Goal: Task Accomplishment & Management: Complete application form

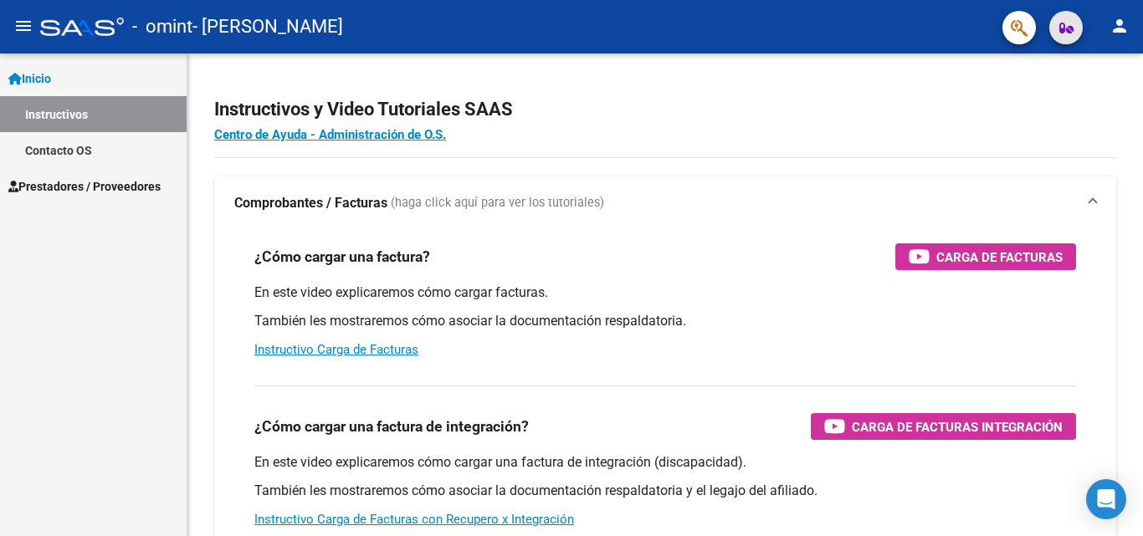
click at [1060, 23] on icon "button" at bounding box center [1066, 28] width 14 height 13
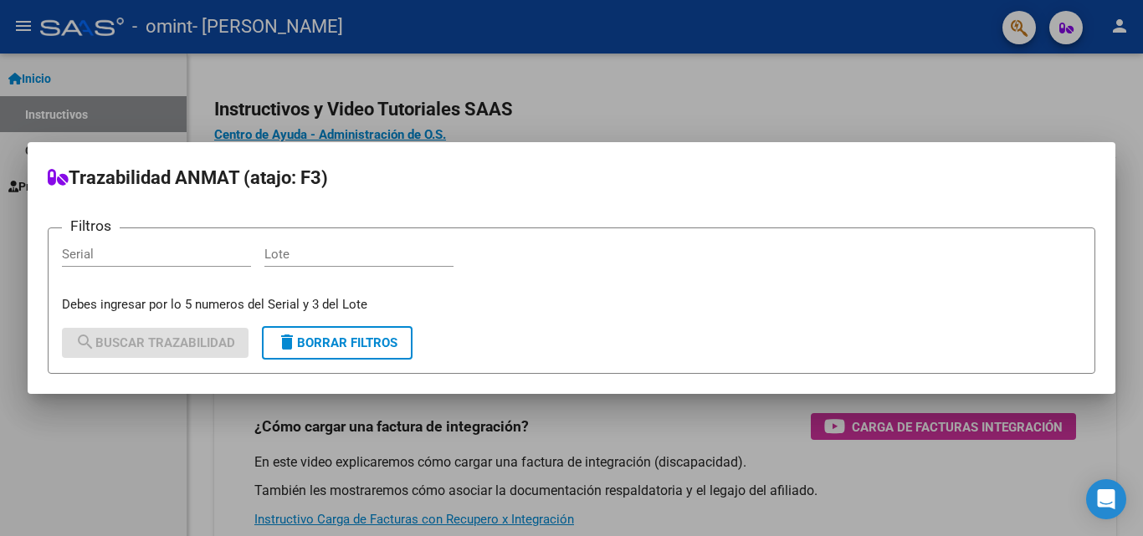
click at [664, 93] on div at bounding box center [571, 268] width 1143 height 536
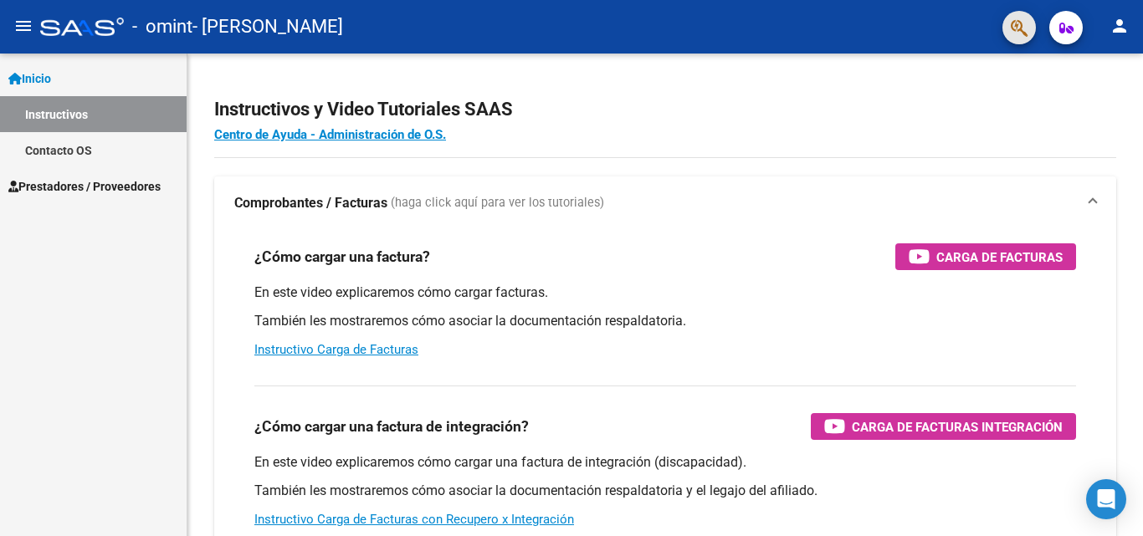
click at [1005, 26] on button "button" at bounding box center [1018, 27] width 33 height 33
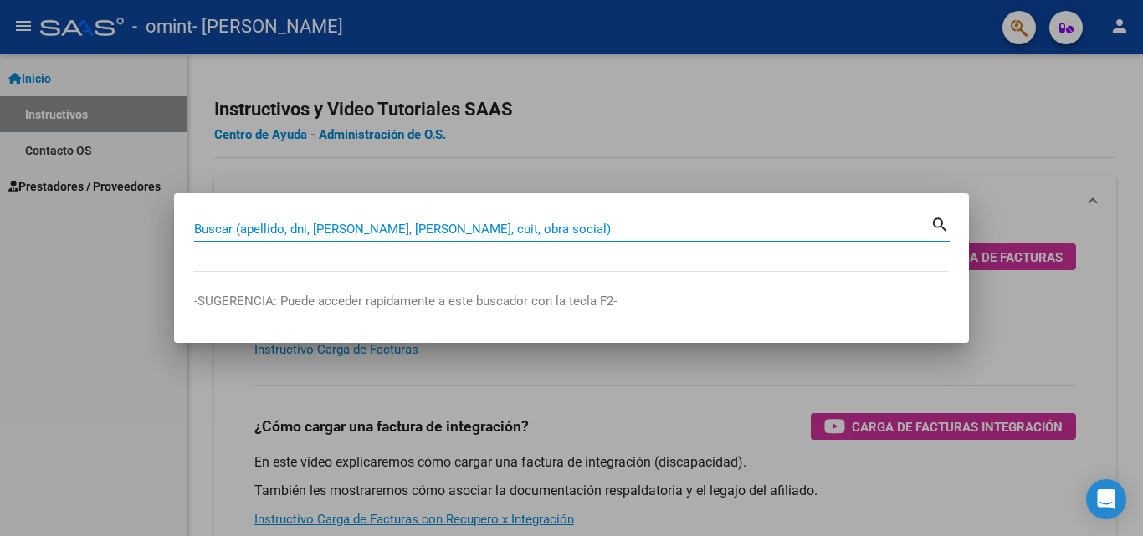
click at [528, 232] on input "Buscar (apellido, dni, [PERSON_NAME], [PERSON_NAME], cuit, obra social)" at bounding box center [562, 229] width 736 height 15
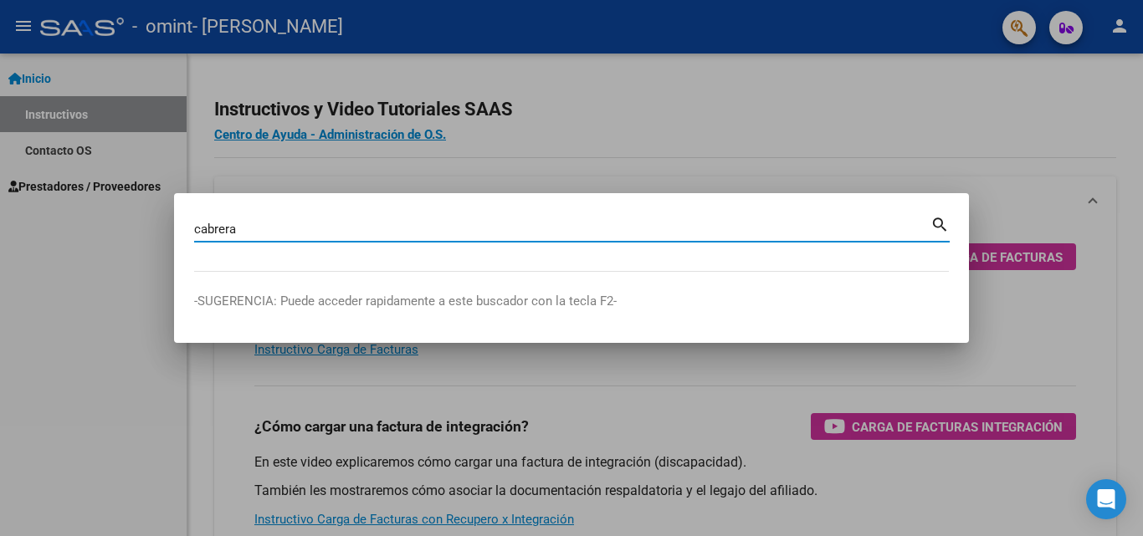
type input "cabrera"
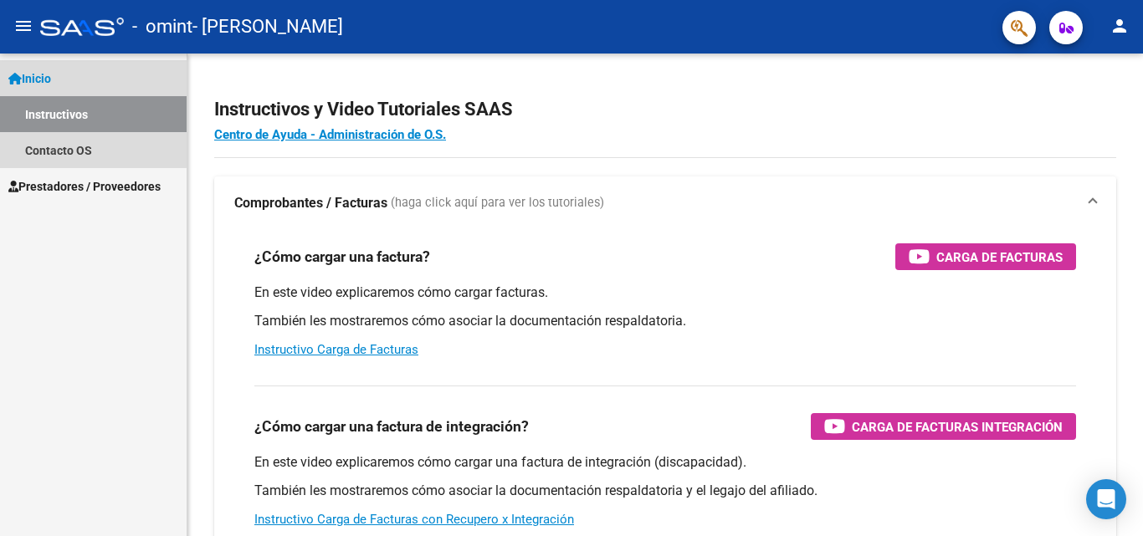
click at [72, 81] on link "Inicio" at bounding box center [93, 78] width 187 height 36
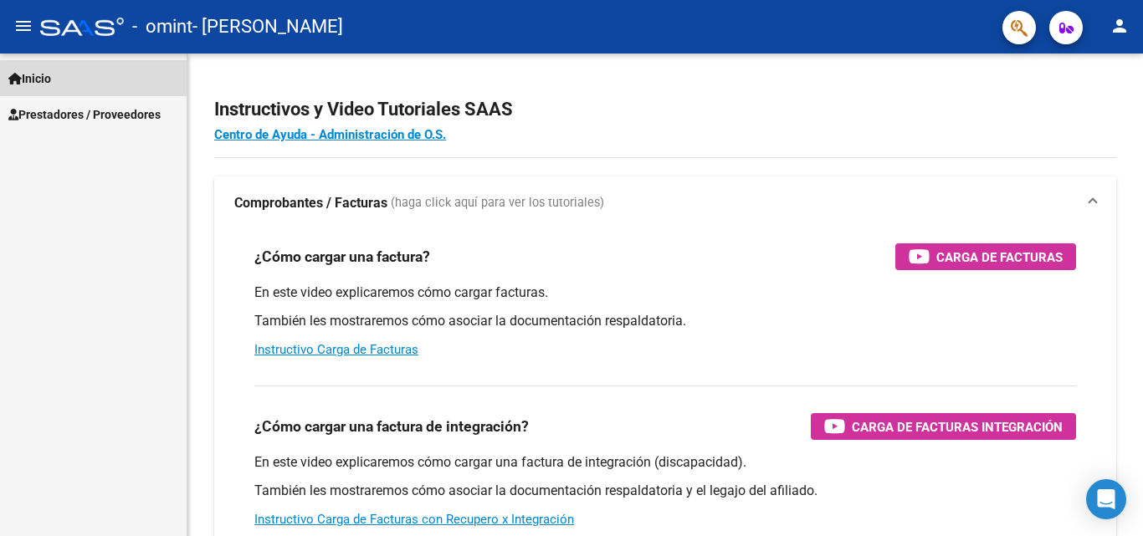
drag, startPoint x: 37, startPoint y: 74, endPoint x: 59, endPoint y: 146, distance: 75.4
click at [38, 74] on span "Inicio" at bounding box center [29, 78] width 43 height 18
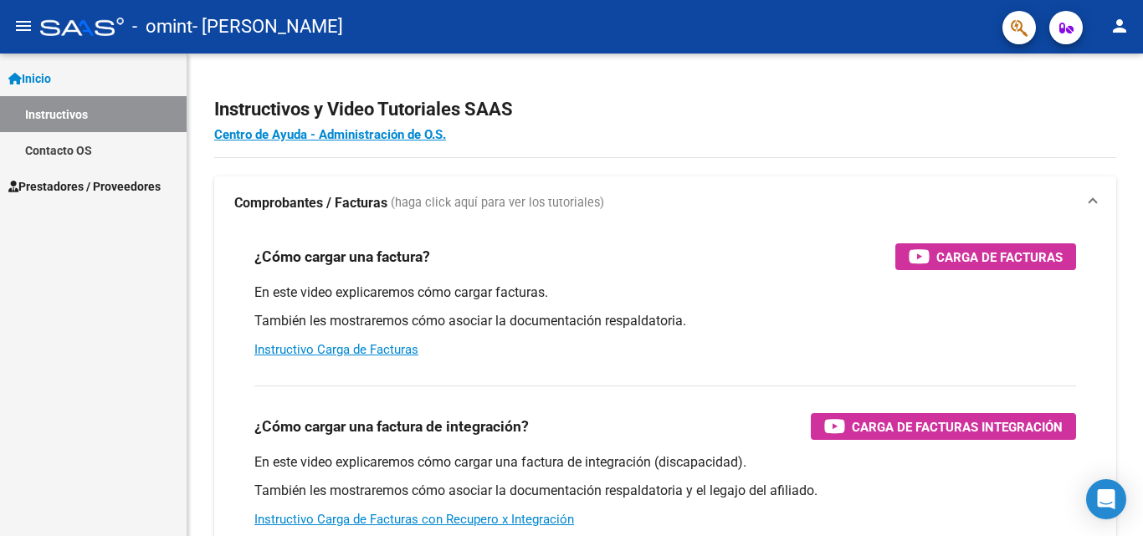
click at [63, 176] on link "Prestadores / Proveedores" at bounding box center [93, 186] width 187 height 36
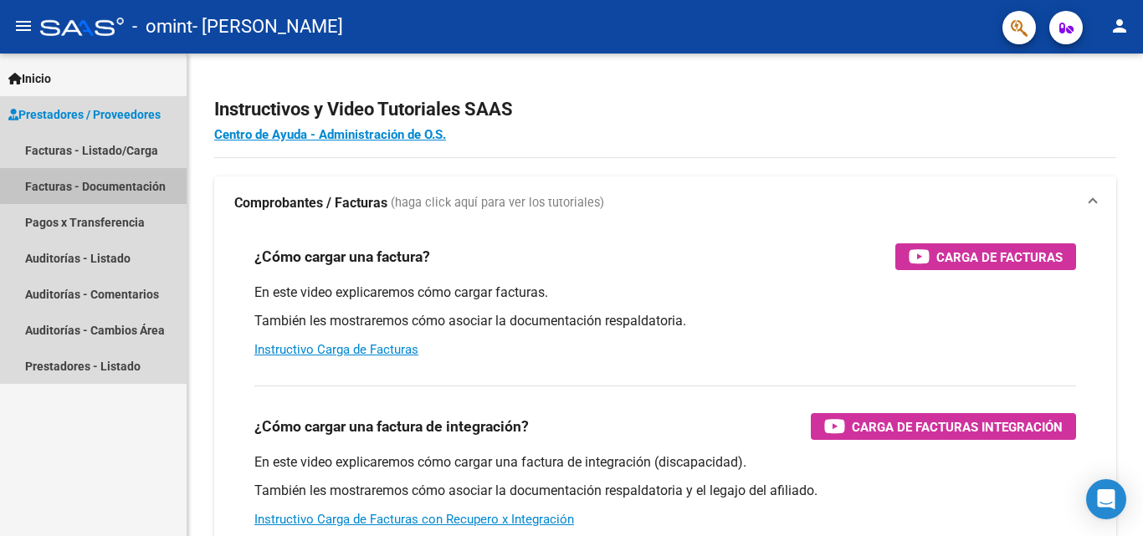
click at [97, 181] on link "Facturas - Documentación" at bounding box center [93, 186] width 187 height 36
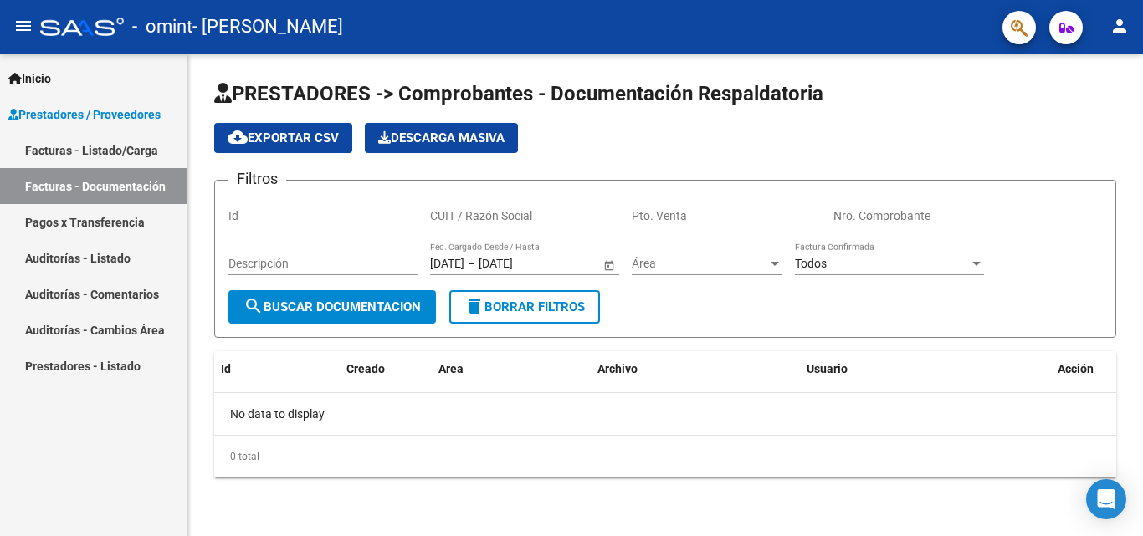
click at [103, 142] on link "Facturas - Listado/Carga" at bounding box center [93, 150] width 187 height 36
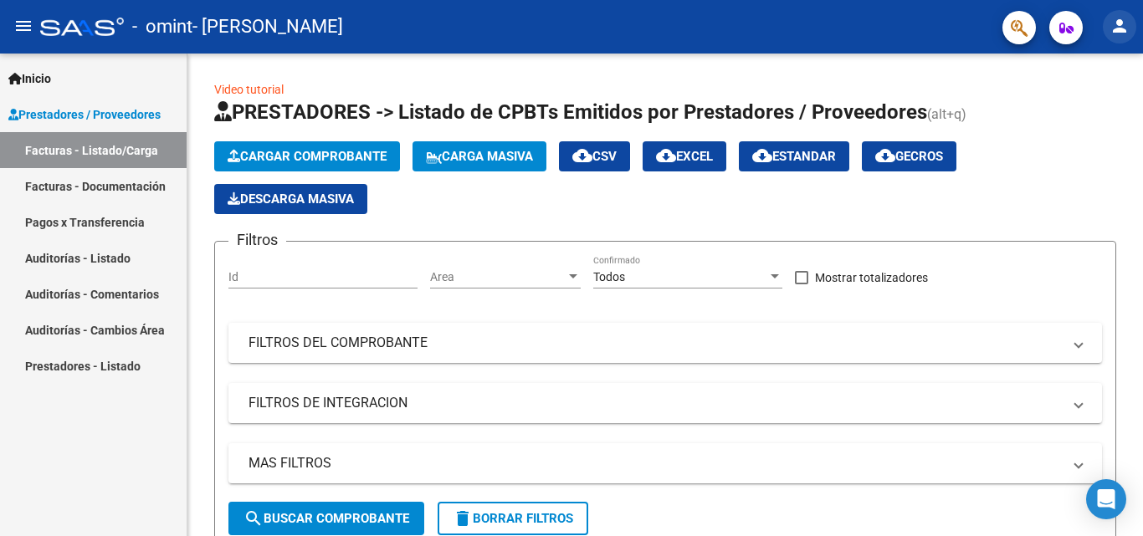
click at [1120, 31] on mat-icon "person" at bounding box center [1120, 26] width 20 height 20
click at [1074, 30] on div at bounding box center [571, 268] width 1143 height 536
click at [19, 92] on link "Inicio" at bounding box center [93, 78] width 187 height 36
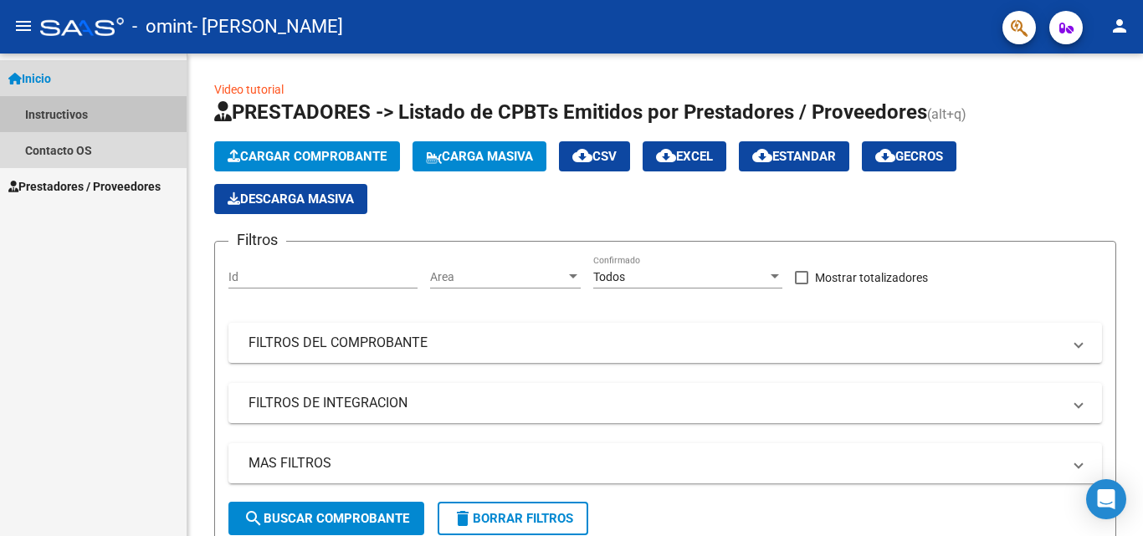
click at [49, 121] on link "Instructivos" at bounding box center [93, 114] width 187 height 36
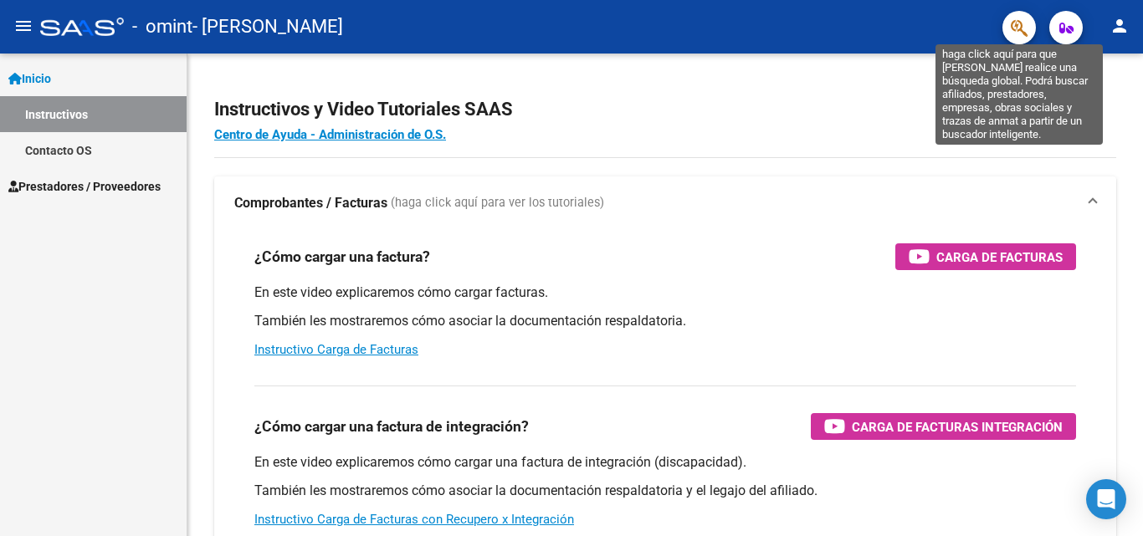
click at [1023, 27] on icon "button" at bounding box center [1019, 27] width 17 height 19
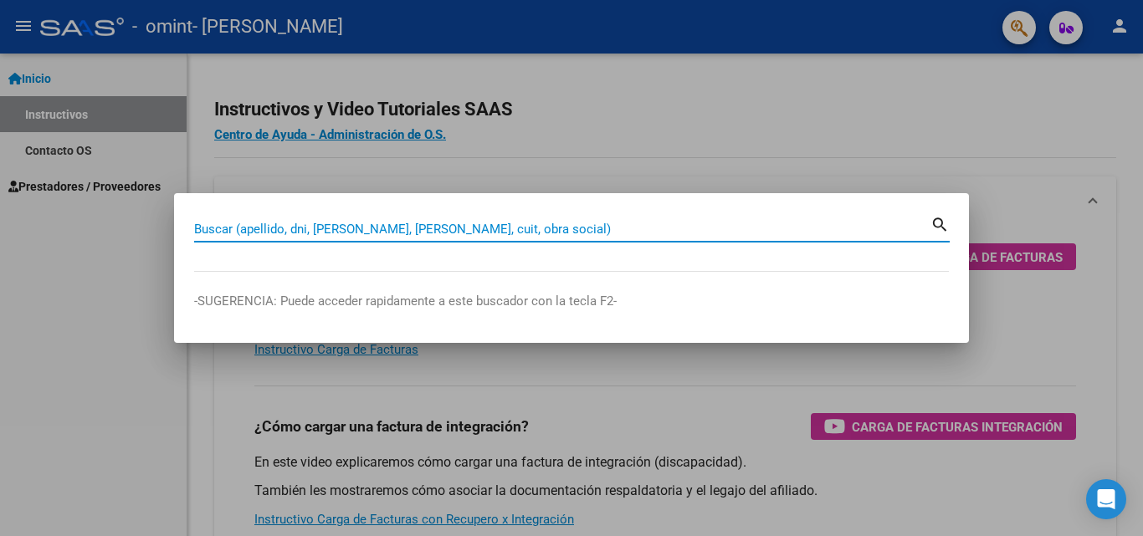
click at [241, 226] on input "Buscar (apellido, dni, [PERSON_NAME], [PERSON_NAME], cuit, obra social)" at bounding box center [562, 229] width 736 height 15
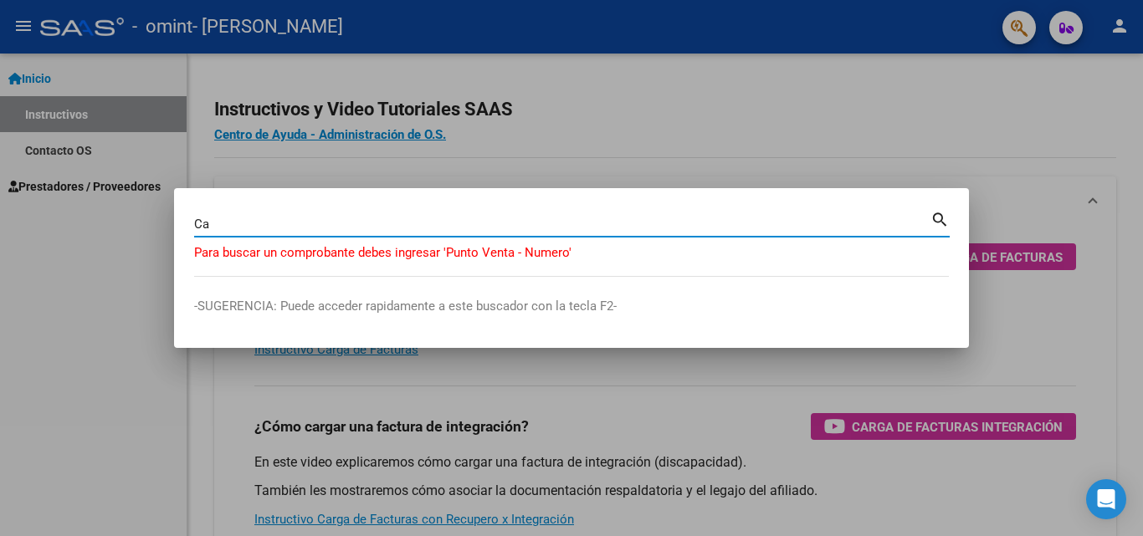
type input "C"
type input "V"
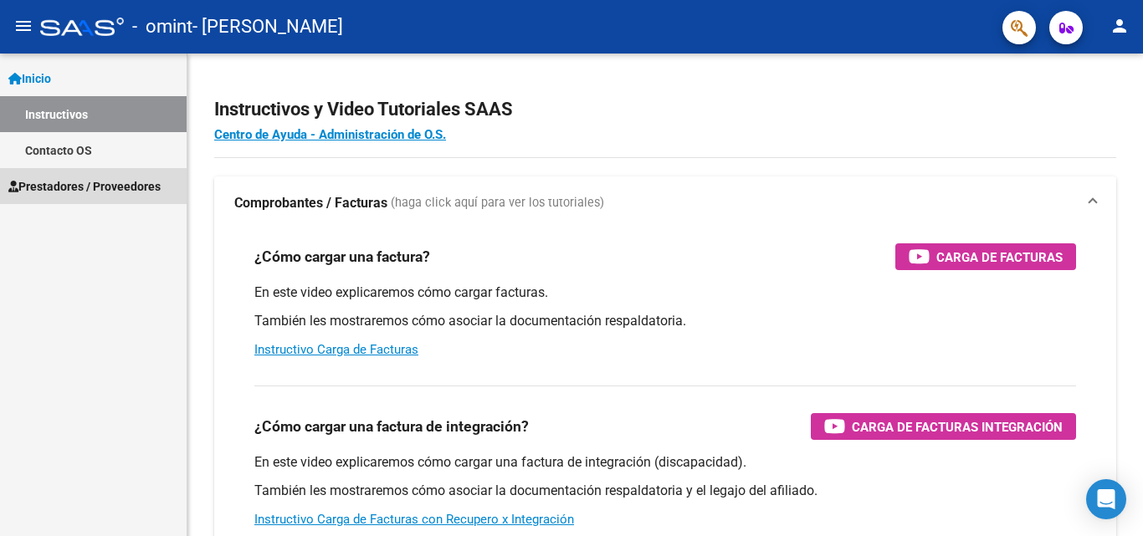
click at [44, 179] on span "Prestadores / Proveedores" at bounding box center [84, 186] width 152 height 18
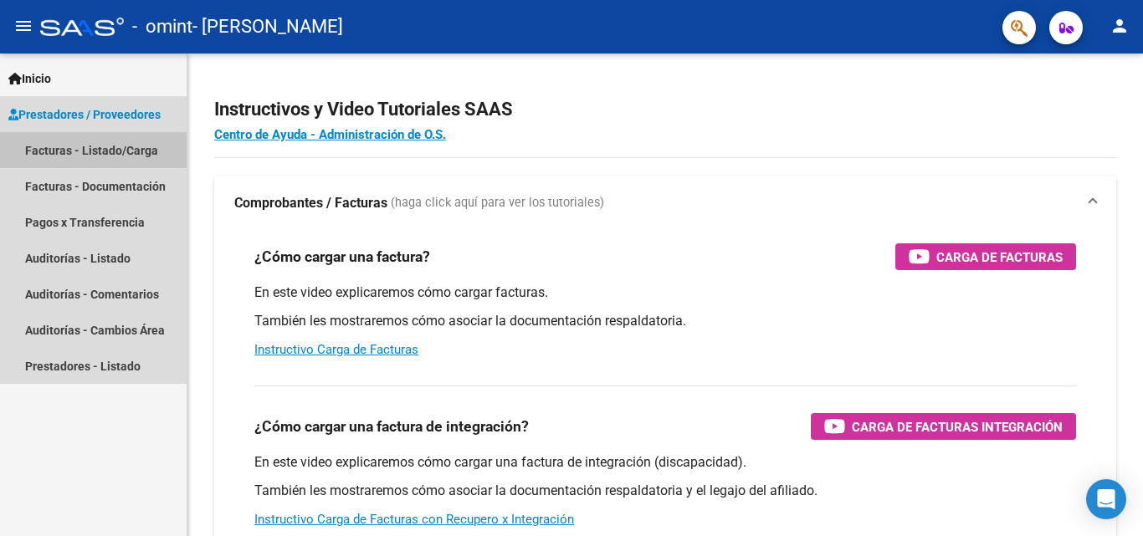
click at [45, 137] on link "Facturas - Listado/Carga" at bounding box center [93, 150] width 187 height 36
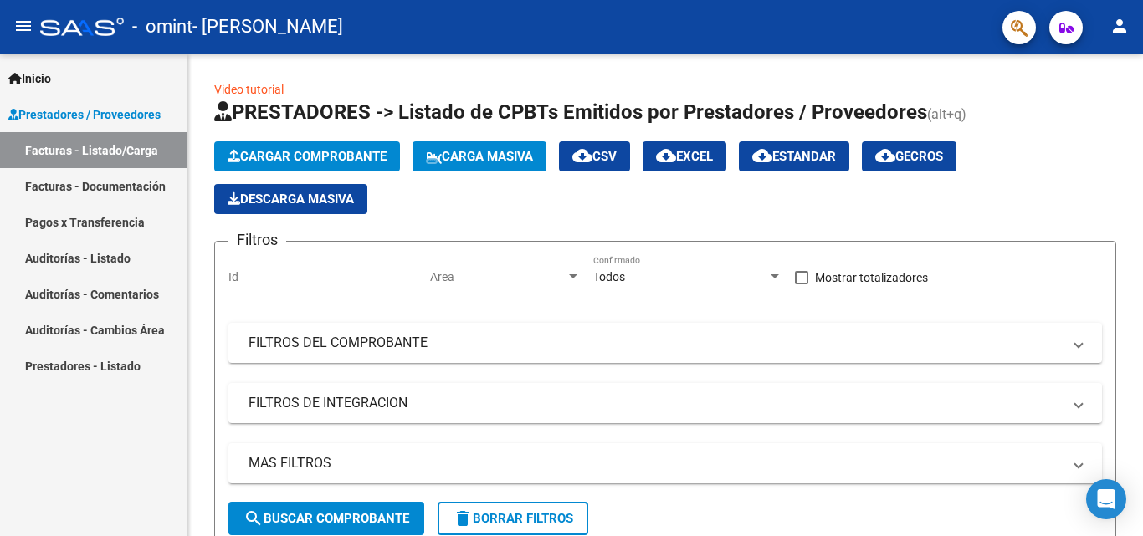
click at [58, 259] on link "Auditorías - Listado" at bounding box center [93, 258] width 187 height 36
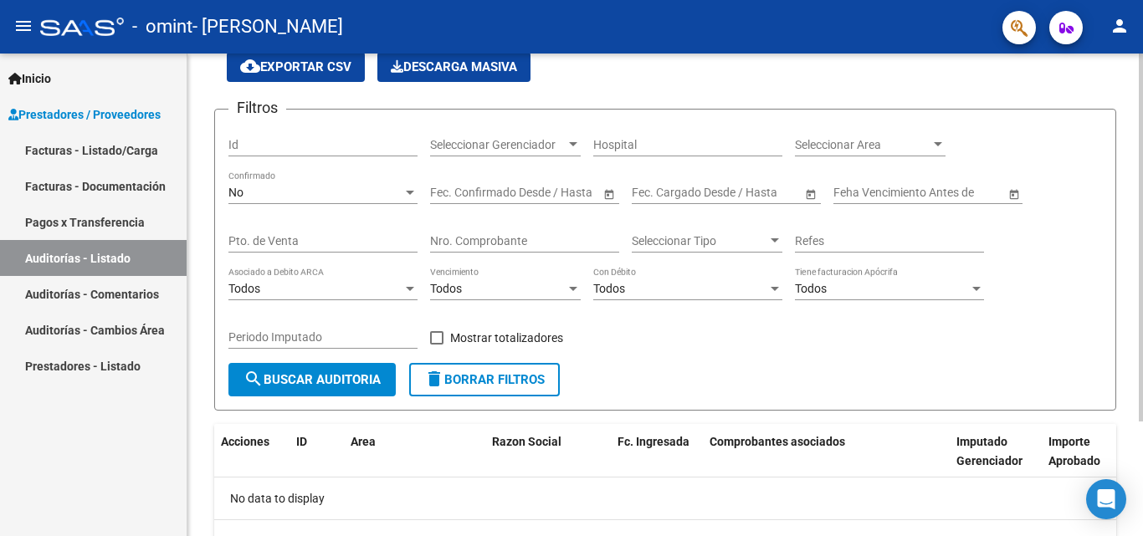
scroll to position [151, 0]
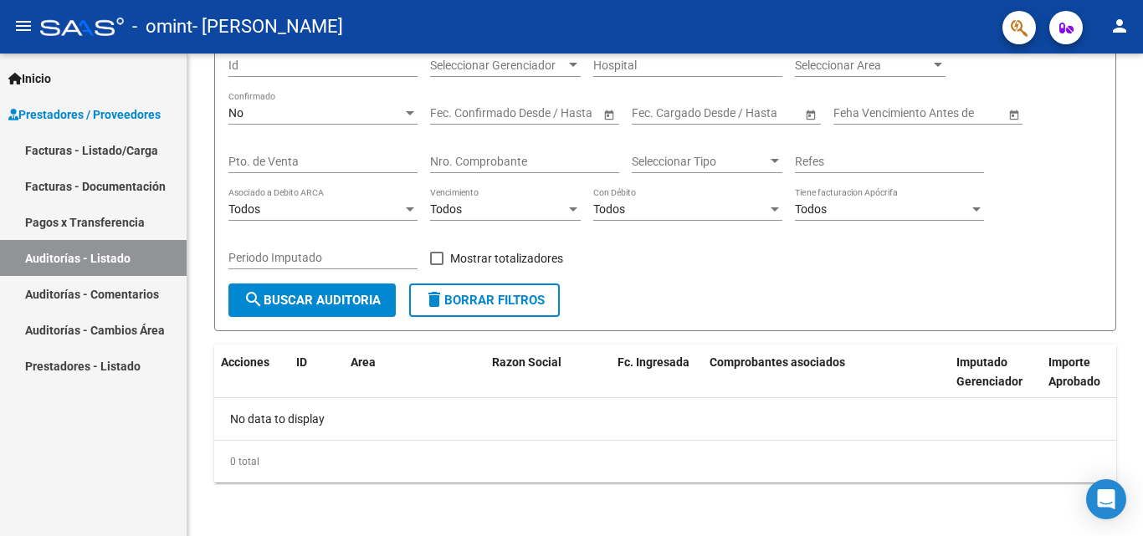
click at [64, 287] on link "Auditorías - Comentarios" at bounding box center [93, 294] width 187 height 36
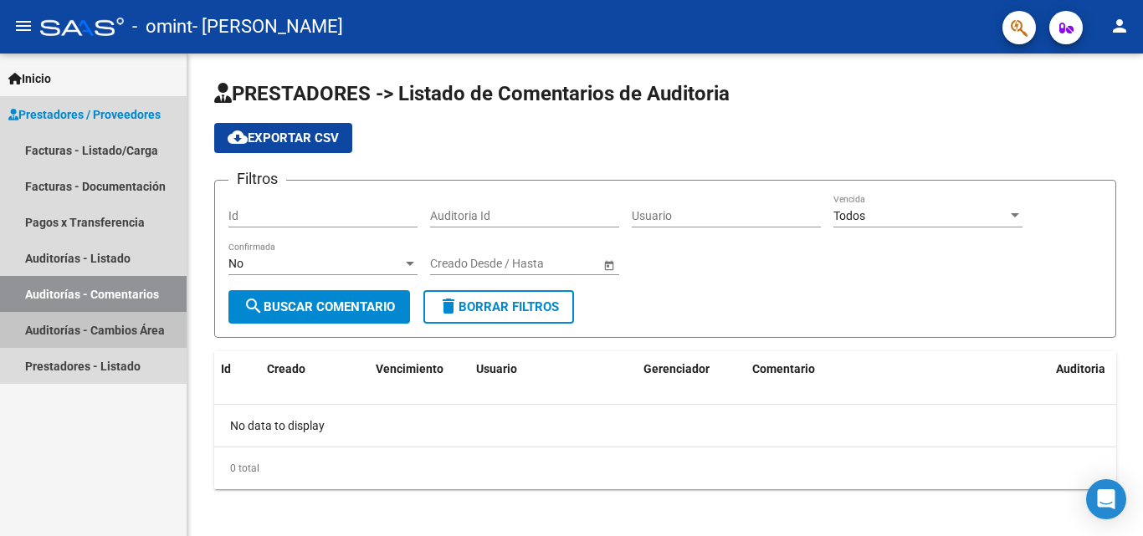
click at [76, 336] on link "Auditorías - Cambios Área" at bounding box center [93, 330] width 187 height 36
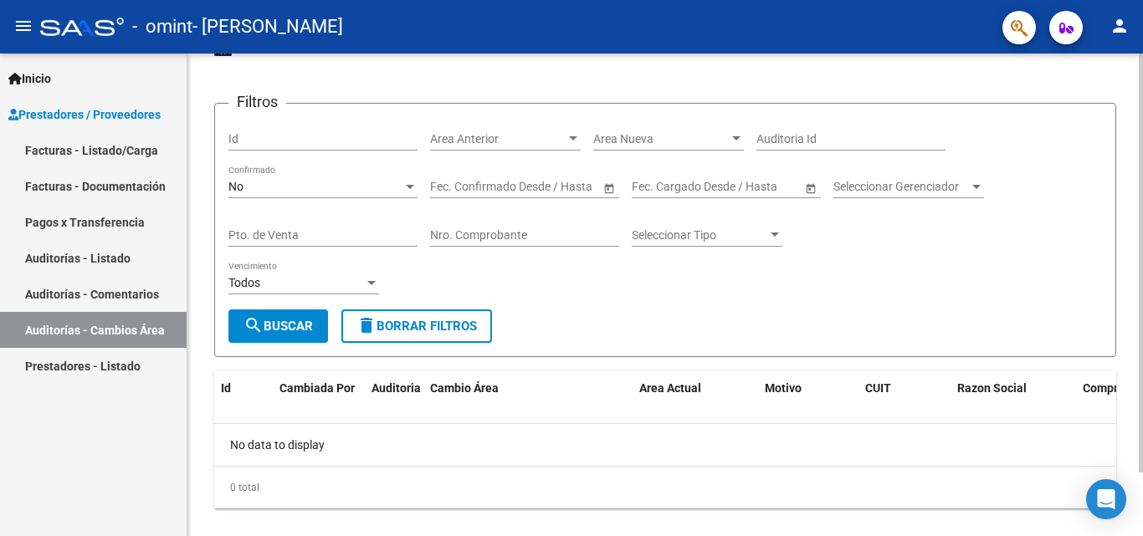
scroll to position [73, 0]
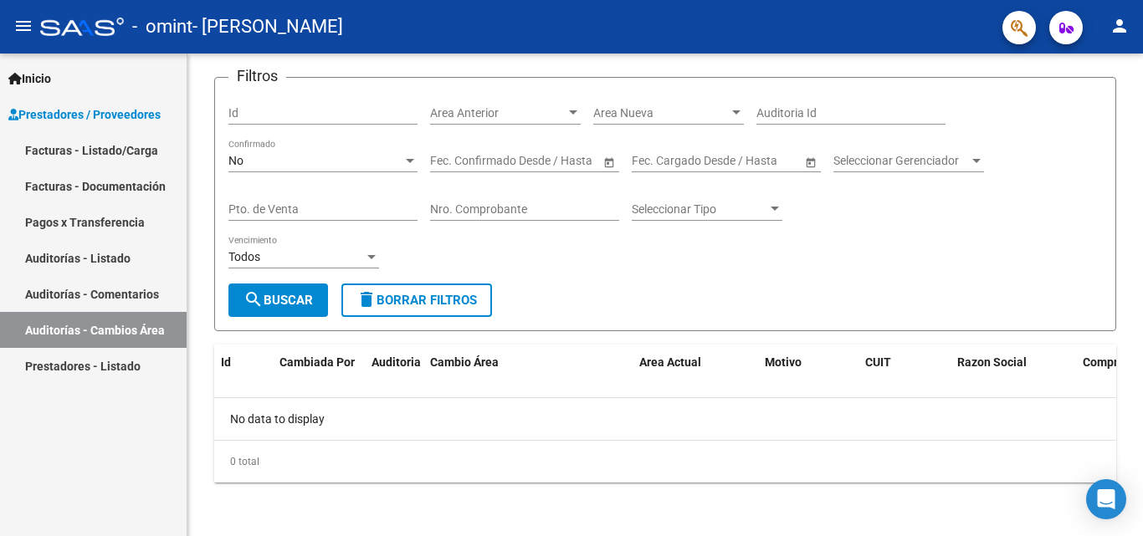
click at [88, 354] on link "Prestadores - Listado" at bounding box center [93, 366] width 187 height 36
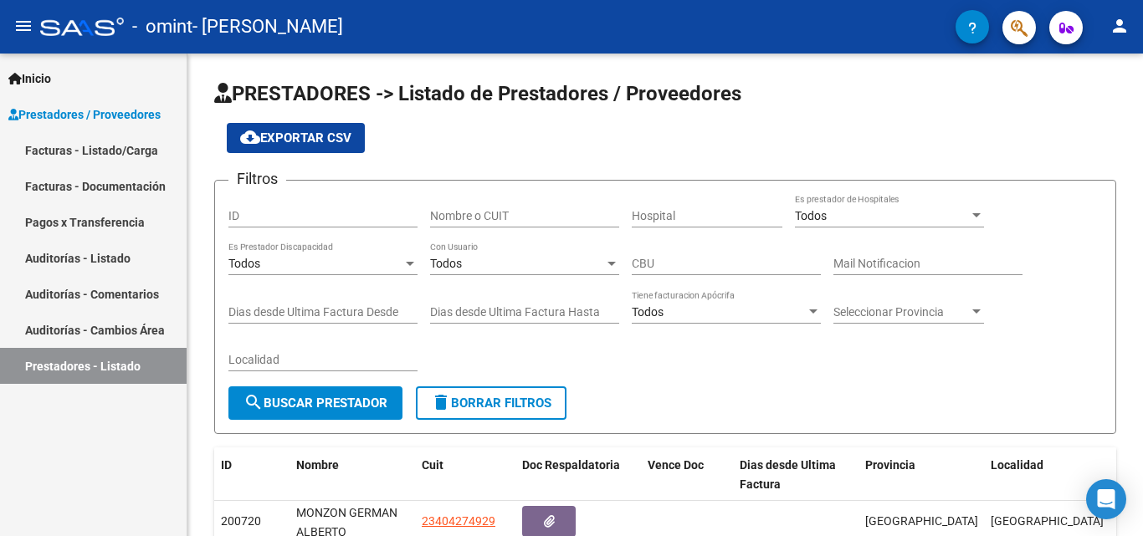
click at [49, 141] on link "Facturas - Listado/Carga" at bounding box center [93, 150] width 187 height 36
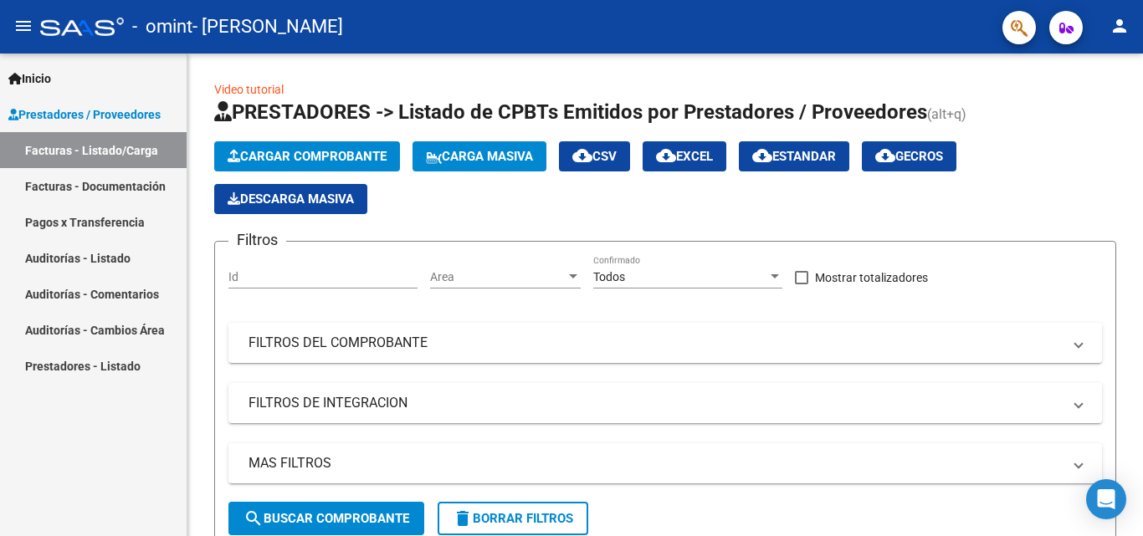
click at [56, 154] on link "Facturas - Listado/Carga" at bounding box center [93, 150] width 187 height 36
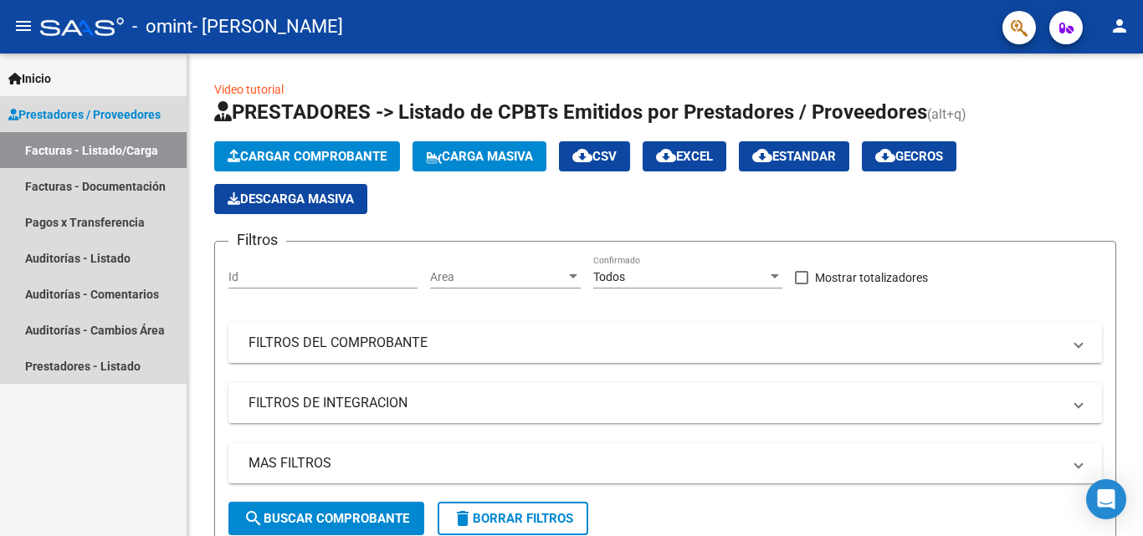
click at [48, 193] on link "Facturas - Documentación" at bounding box center [93, 186] width 187 height 36
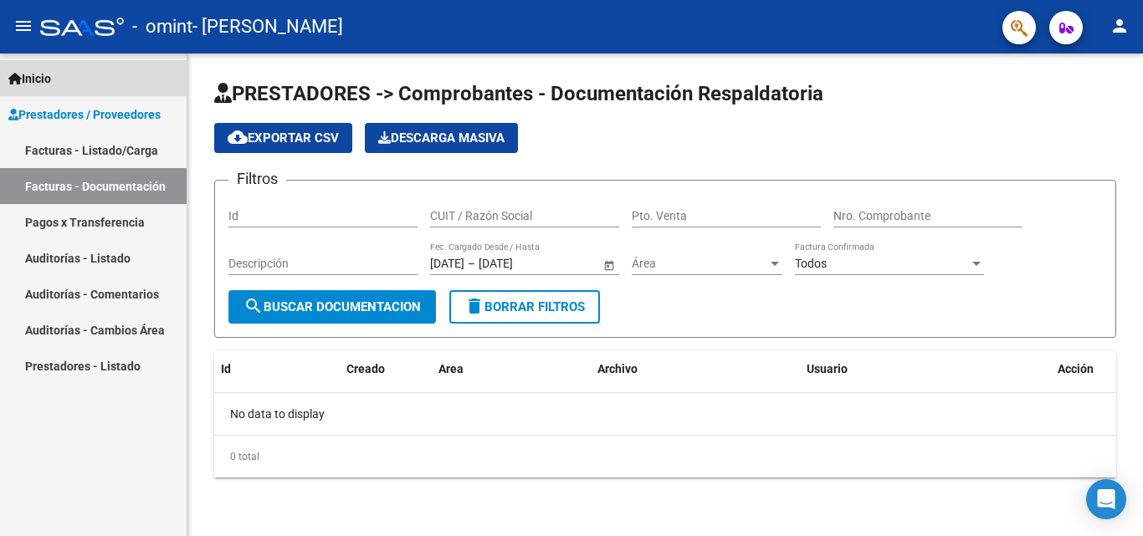
click at [70, 91] on link "Inicio" at bounding box center [93, 78] width 187 height 36
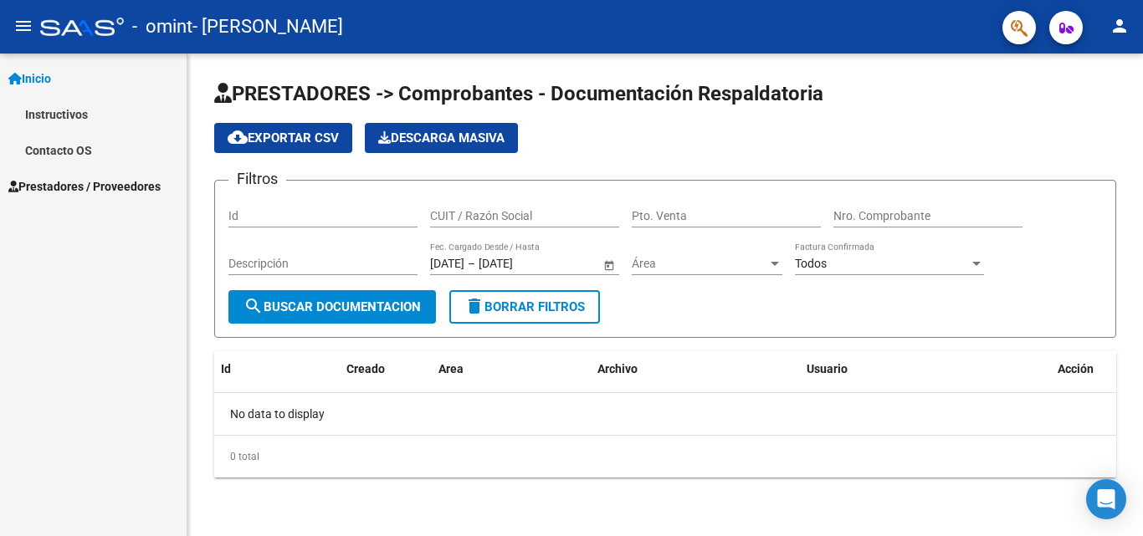
click at [42, 183] on span "Prestadores / Proveedores" at bounding box center [84, 186] width 152 height 18
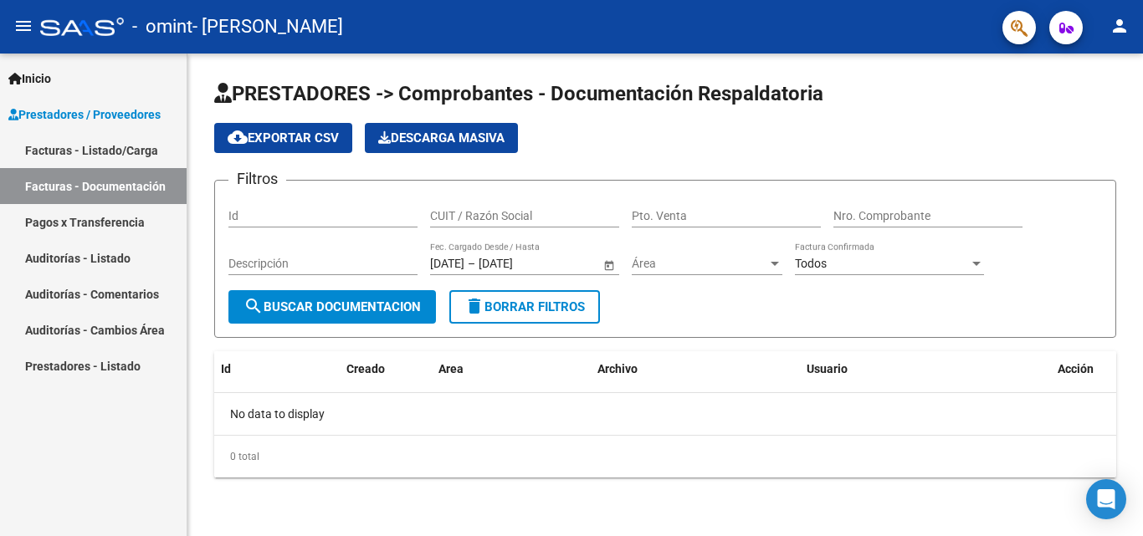
click at [80, 144] on link "Facturas - Listado/Carga" at bounding box center [93, 150] width 187 height 36
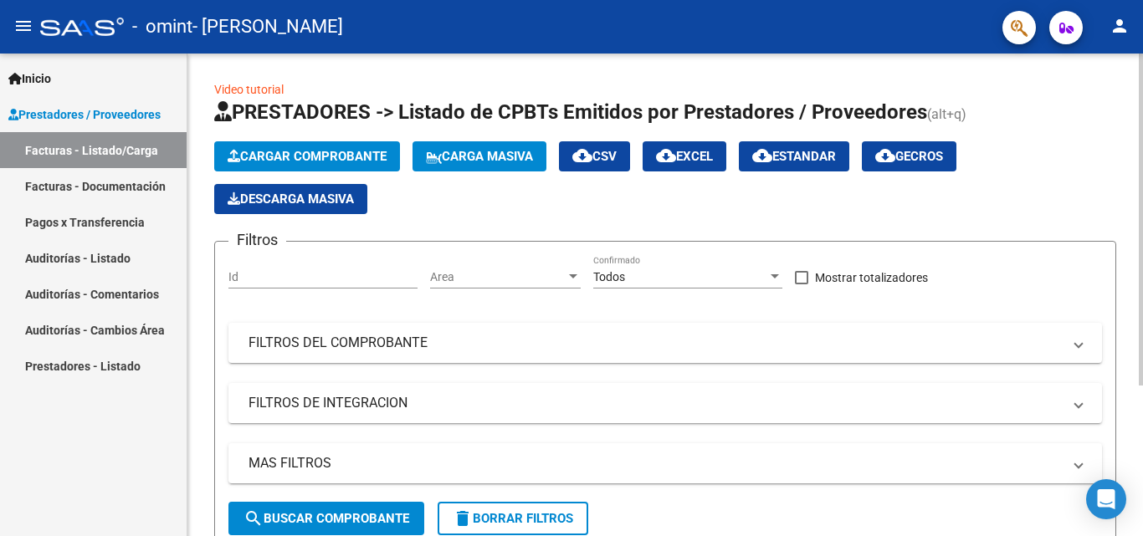
click at [284, 149] on span "Cargar Comprobante" at bounding box center [307, 156] width 159 height 15
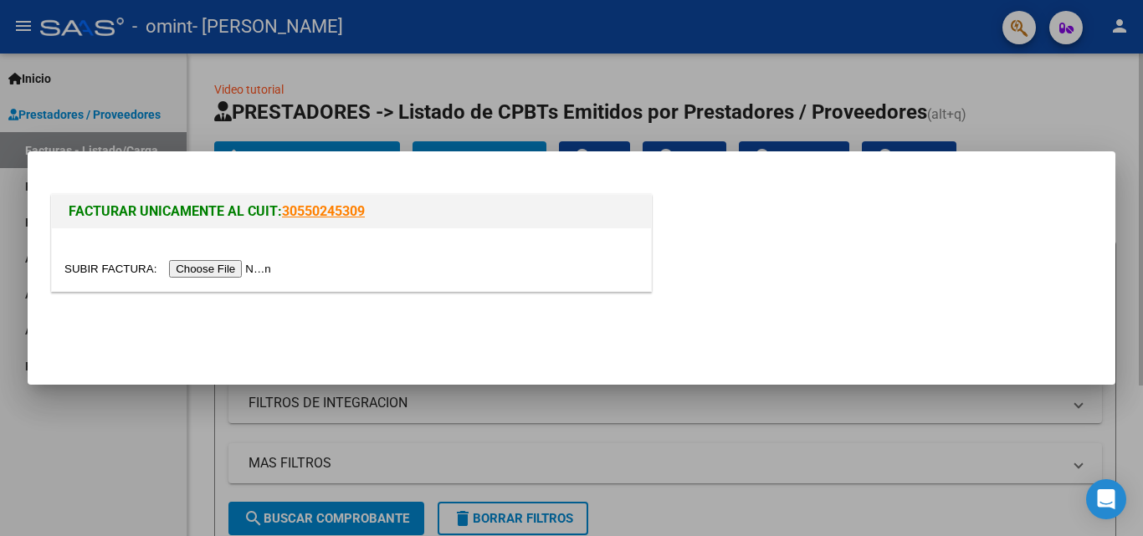
drag, startPoint x: 310, startPoint y: 438, endPoint x: 307, endPoint y: 430, distance: 9.0
click at [309, 438] on div at bounding box center [571, 268] width 1143 height 536
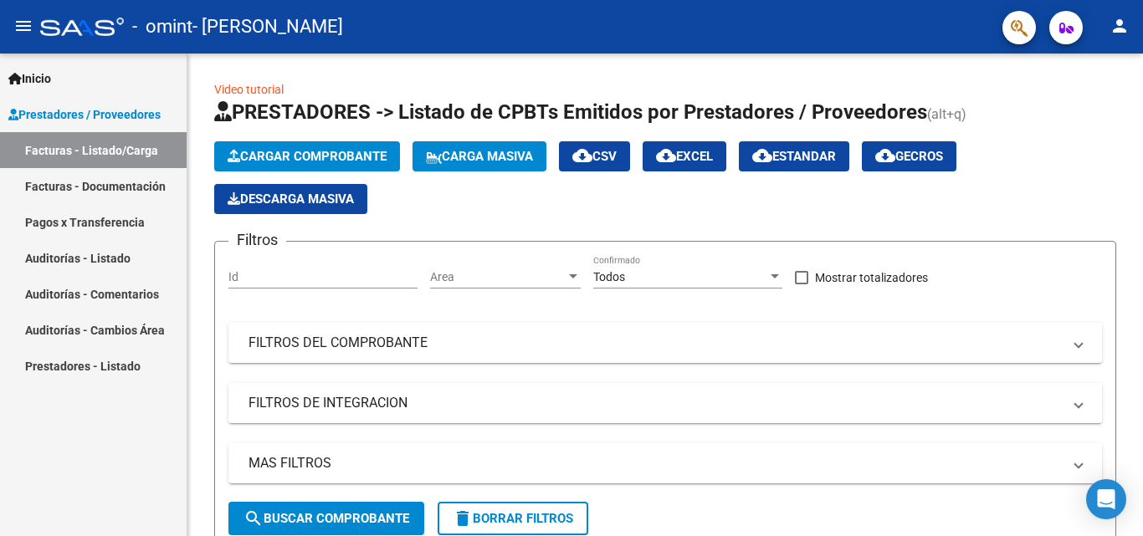
click at [105, 177] on link "Facturas - Documentación" at bounding box center [93, 186] width 187 height 36
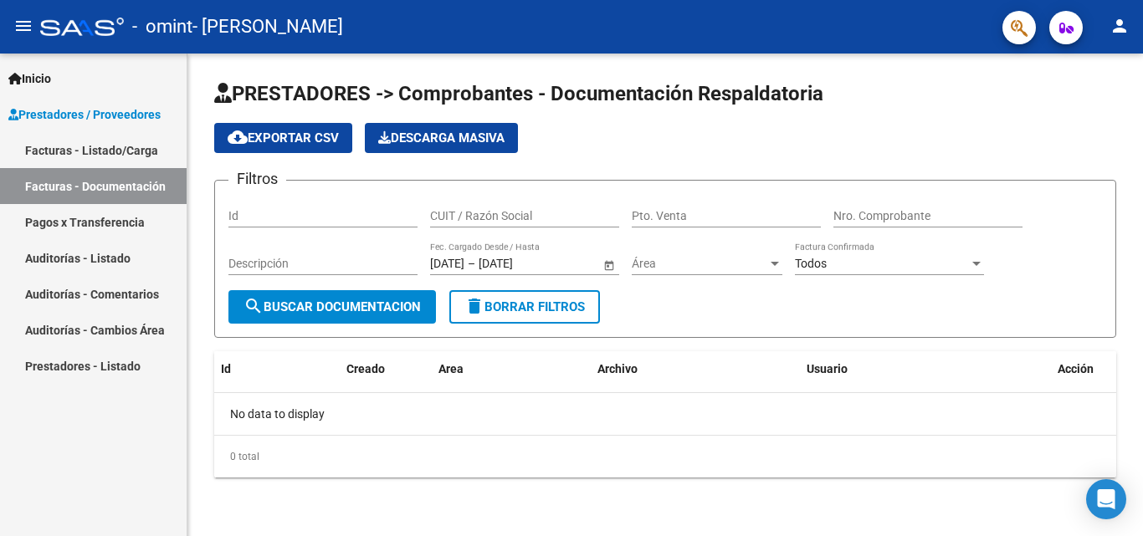
click at [44, 75] on span "Inicio" at bounding box center [29, 78] width 43 height 18
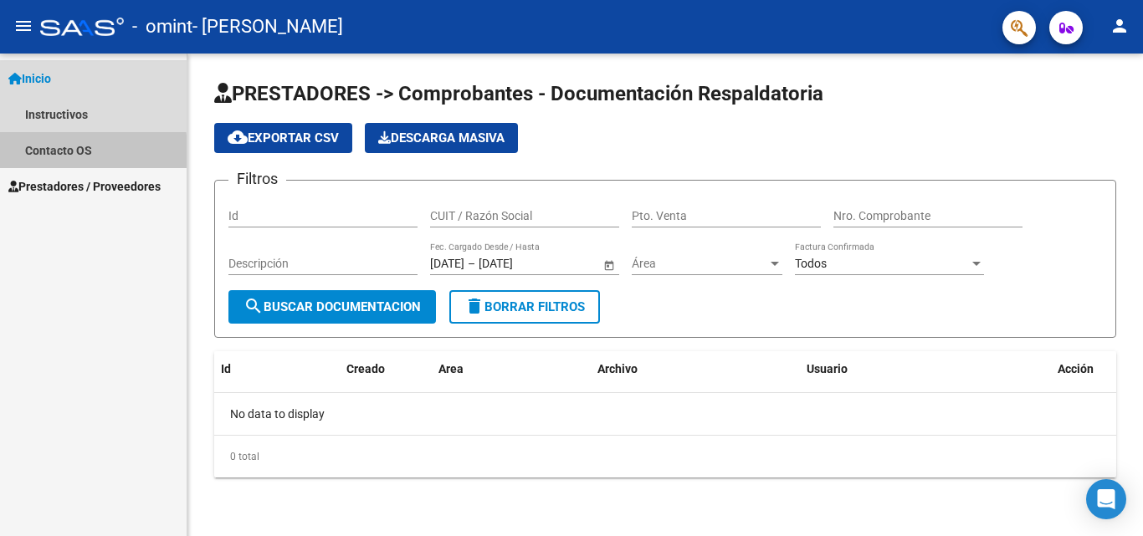
click at [44, 156] on link "Contacto OS" at bounding box center [93, 150] width 187 height 36
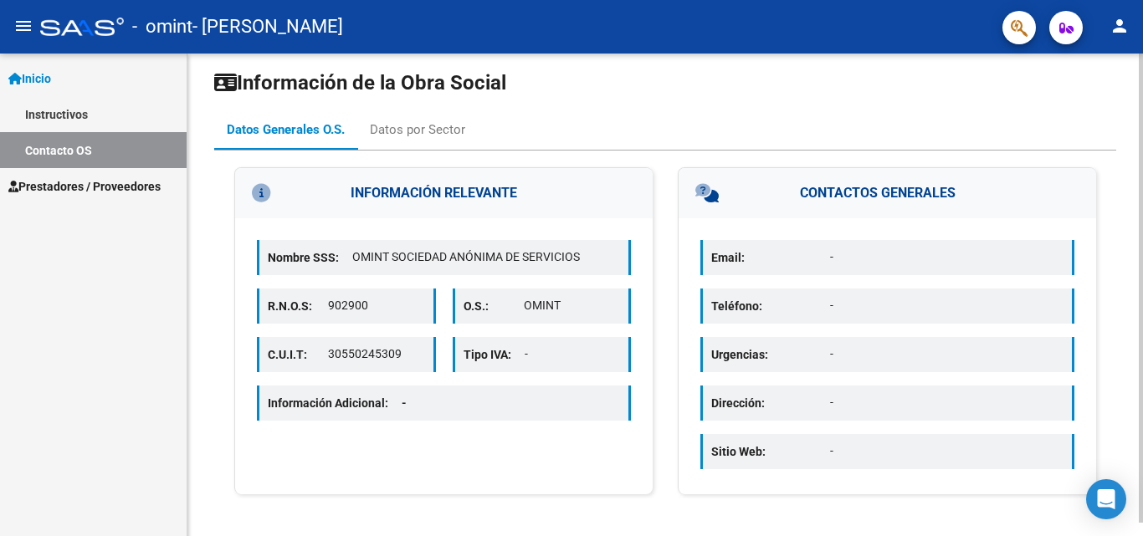
scroll to position [13, 0]
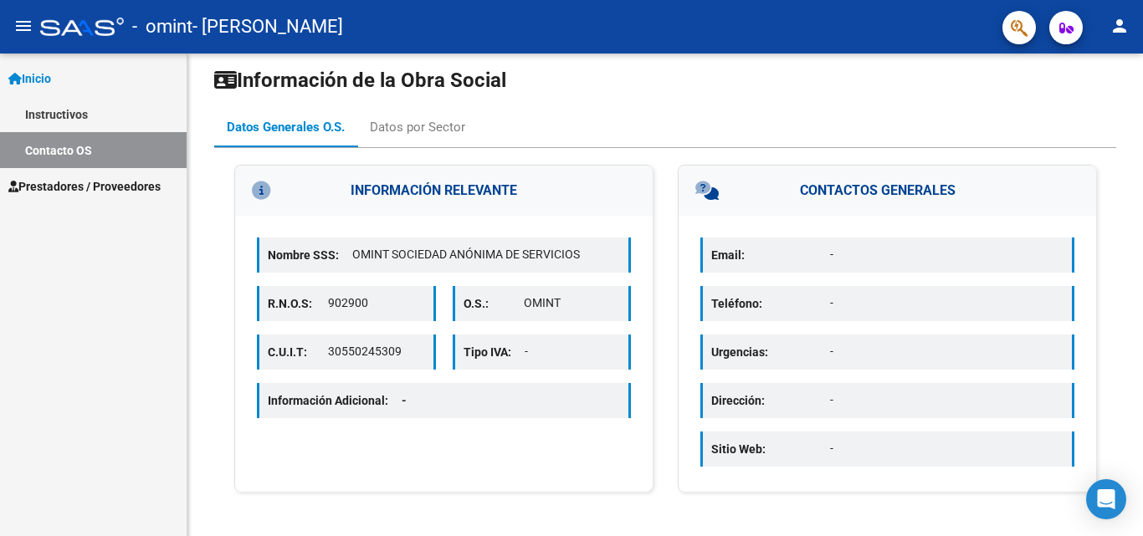
click at [1115, 27] on mat-icon "person" at bounding box center [1120, 26] width 20 height 20
click at [889, 95] on div at bounding box center [571, 268] width 1143 height 536
